Goal: Find specific page/section: Find specific page/section

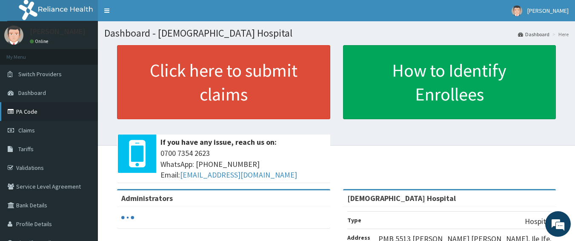
click at [31, 110] on link "PA Code" at bounding box center [49, 111] width 98 height 19
click at [31, 111] on link "PA Code" at bounding box center [49, 111] width 98 height 19
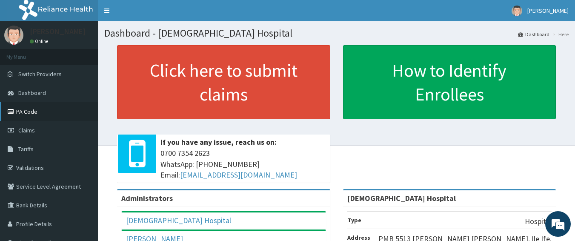
click at [26, 111] on link "PA Code" at bounding box center [49, 111] width 98 height 19
